Goal: Transaction & Acquisition: Obtain resource

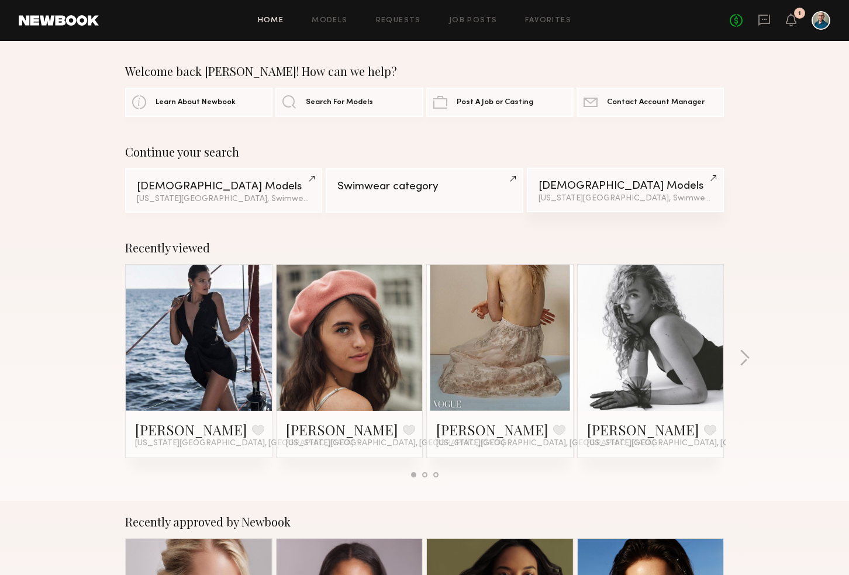
click at [572, 196] on div "[US_STATE][GEOGRAPHIC_DATA], Swimwear category & 1 other filter + 1" at bounding box center [625, 199] width 174 height 8
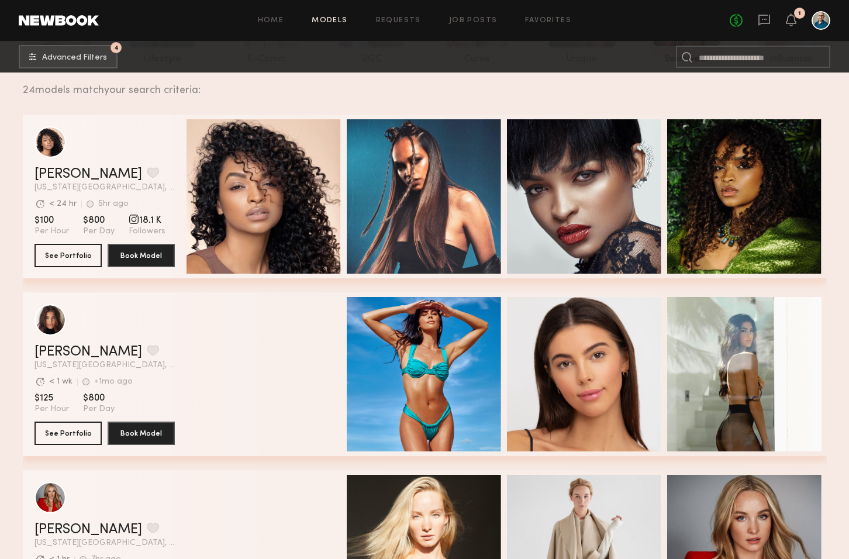
scroll to position [158, 0]
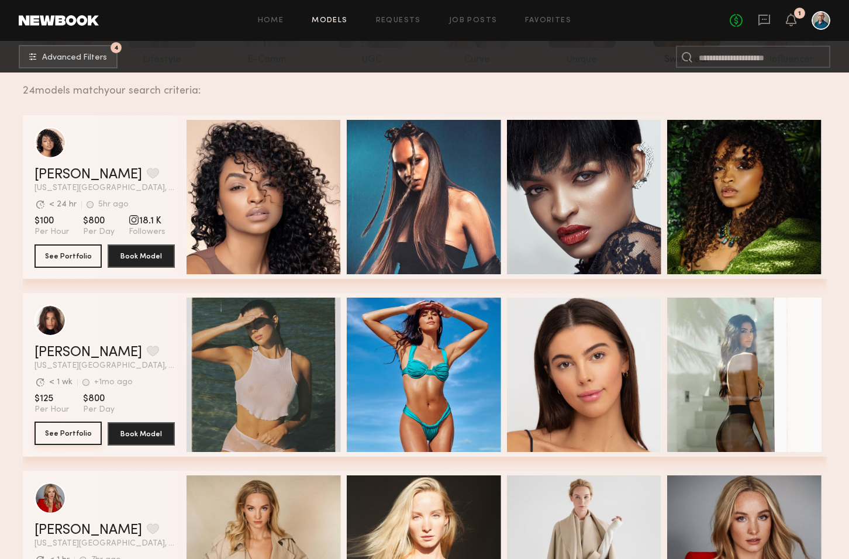
click at [81, 434] on button "See Portfolio" at bounding box center [67, 432] width 67 height 23
click at [71, 251] on button "See Portfolio" at bounding box center [67, 255] width 67 height 23
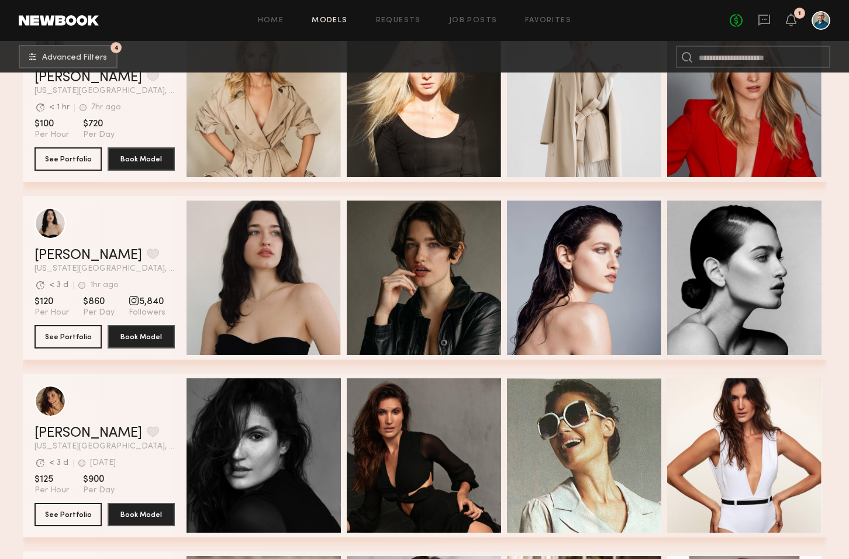
scroll to position [626, 0]
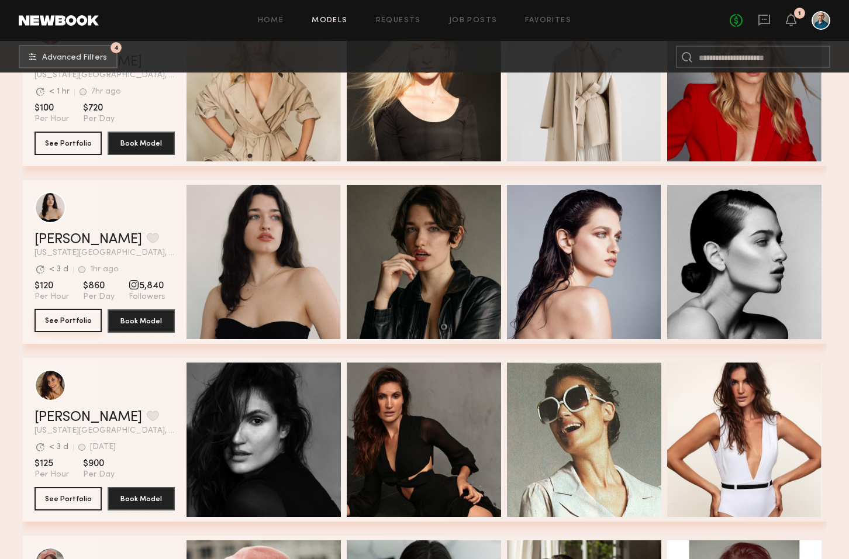
click at [84, 318] on button "See Portfolio" at bounding box center [67, 320] width 67 height 23
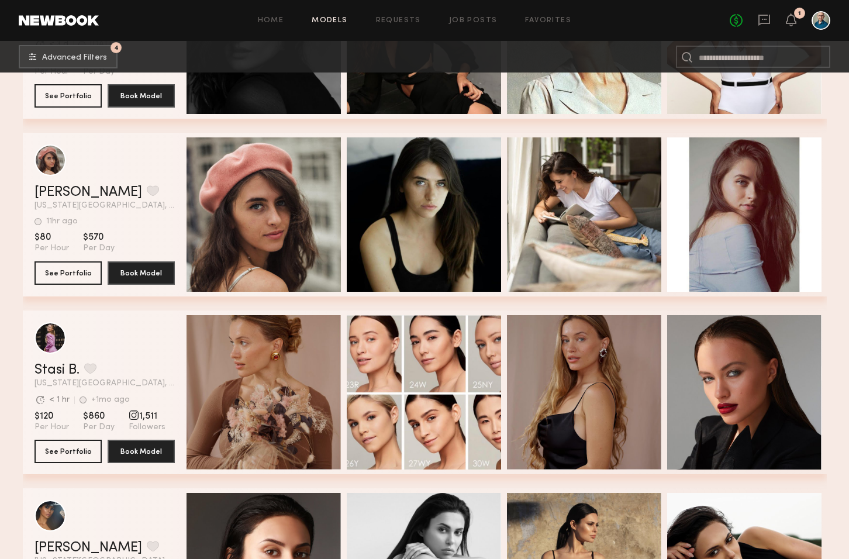
scroll to position [1030, 0]
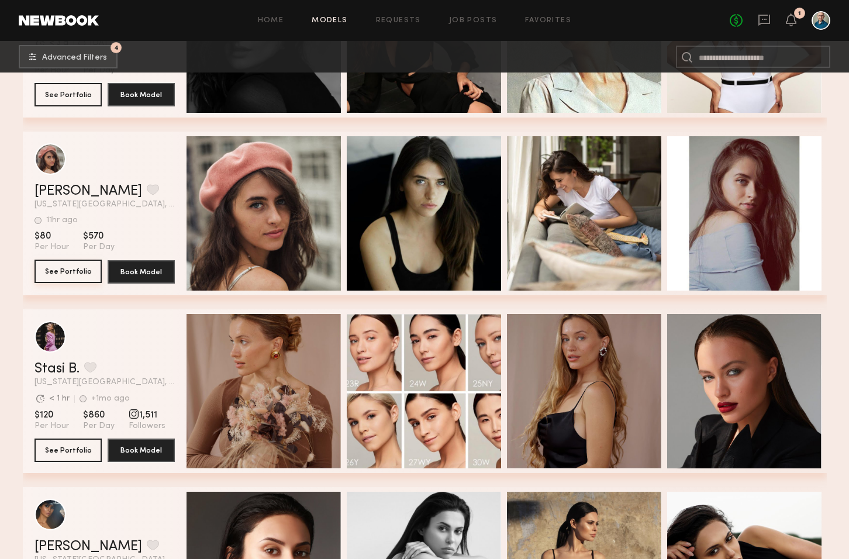
click at [87, 268] on button "See Portfolio" at bounding box center [67, 271] width 67 height 23
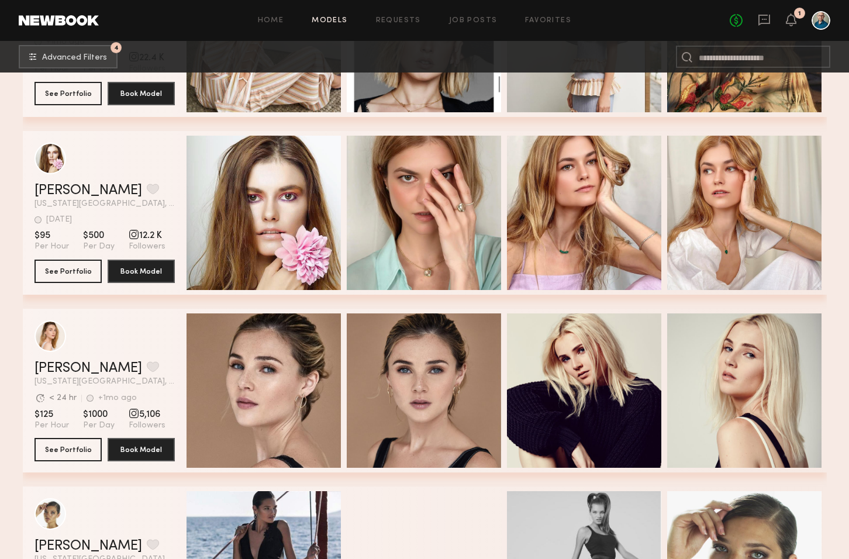
scroll to position [2274, 0]
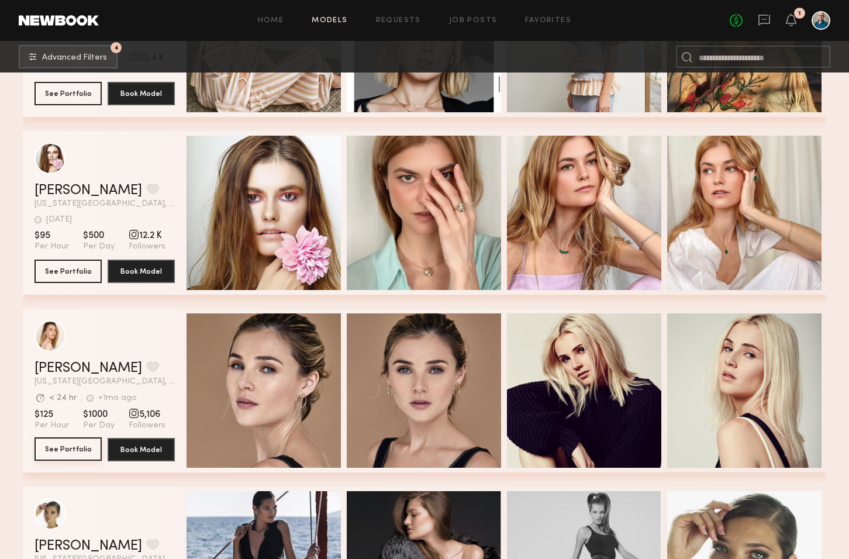
click at [82, 449] on button "See Portfolio" at bounding box center [67, 448] width 67 height 23
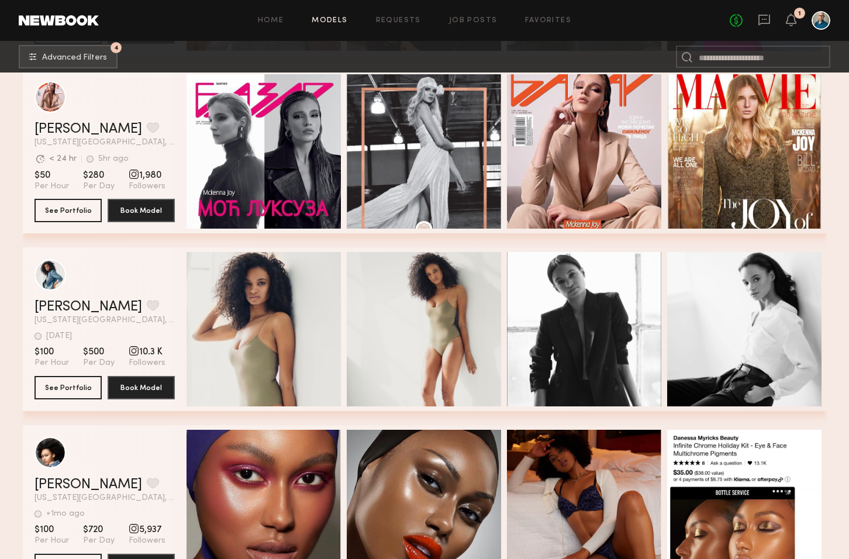
scroll to position [3046, 0]
click at [79, 383] on button "See Portfolio" at bounding box center [67, 386] width 67 height 23
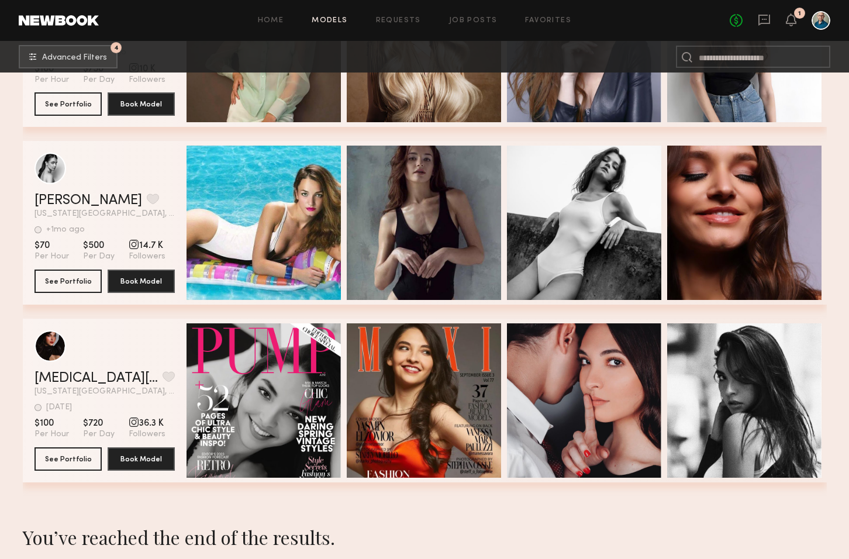
scroll to position [4057, 0]
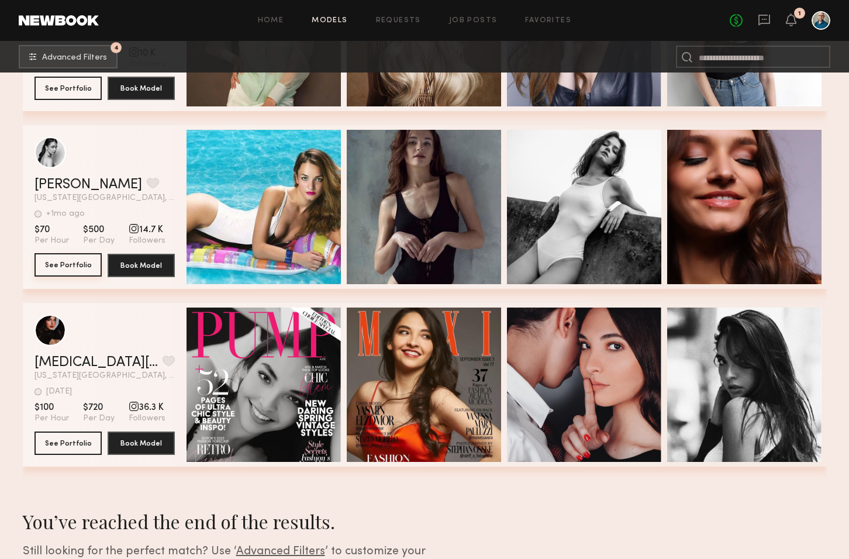
click at [78, 267] on button "See Portfolio" at bounding box center [67, 264] width 67 height 23
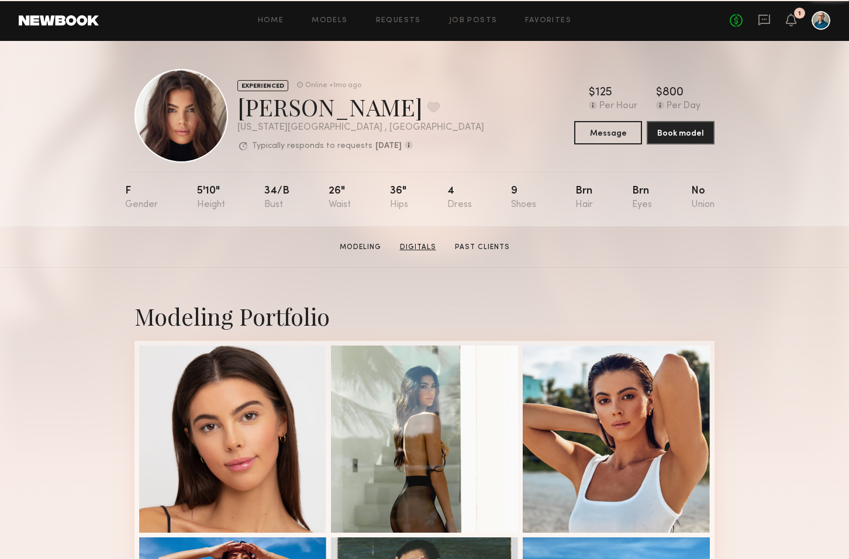
click at [428, 252] on link "Digitals" at bounding box center [418, 247] width 46 height 11
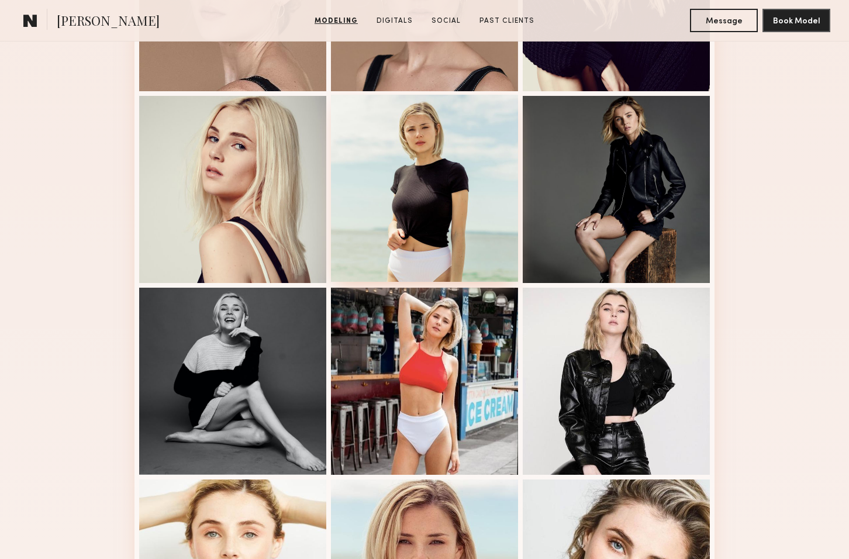
scroll to position [473, 0]
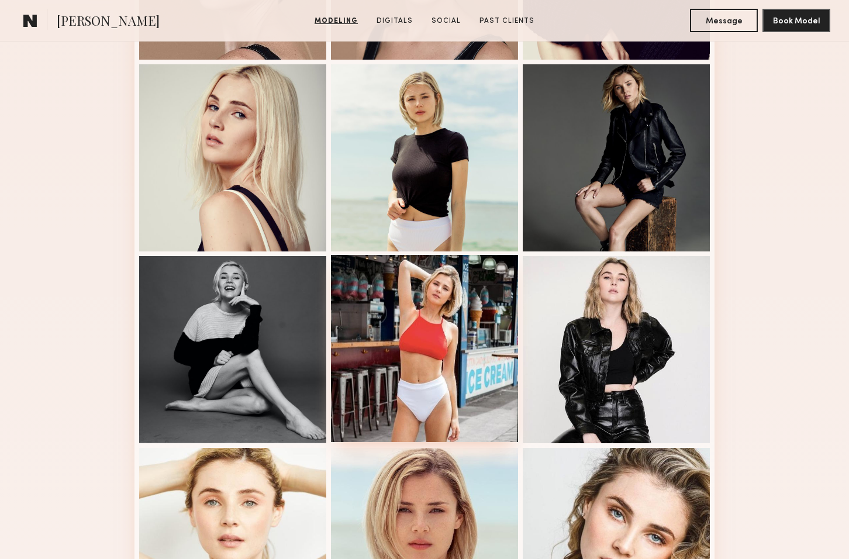
click at [459, 362] on div at bounding box center [424, 348] width 187 height 187
